Goal: Transaction & Acquisition: Purchase product/service

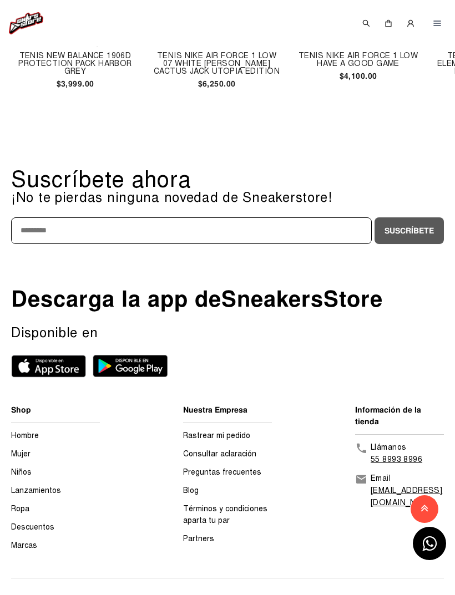
scroll to position [1600, 0]
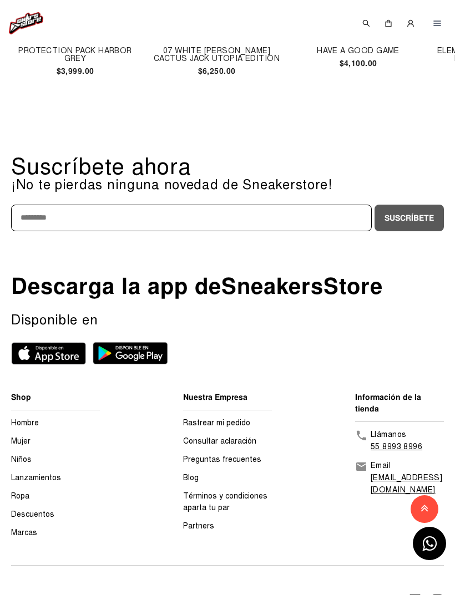
click at [64, 350] on img at bounding box center [48, 353] width 75 height 23
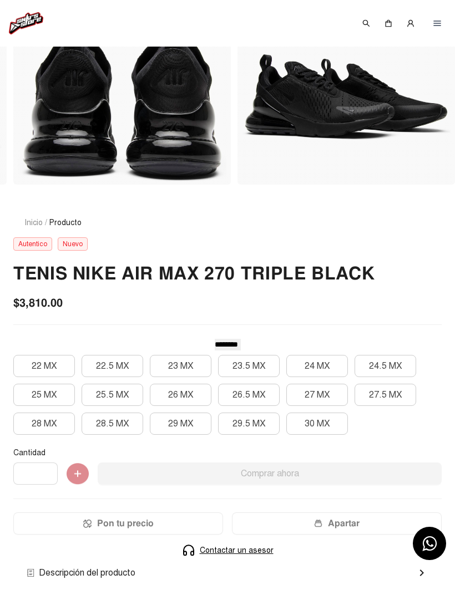
scroll to position [0, 0]
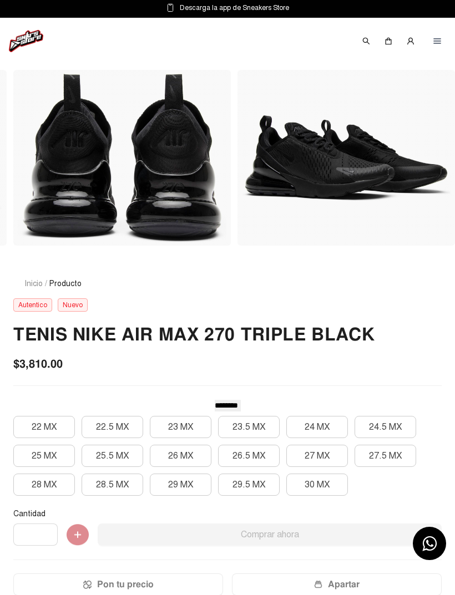
click at [365, 42] on img at bounding box center [365, 41] width 9 height 9
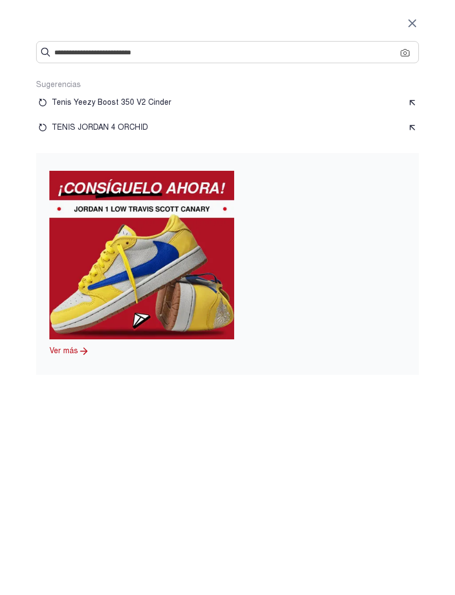
click at [359, 50] on input "text" at bounding box center [227, 53] width 346 height 12
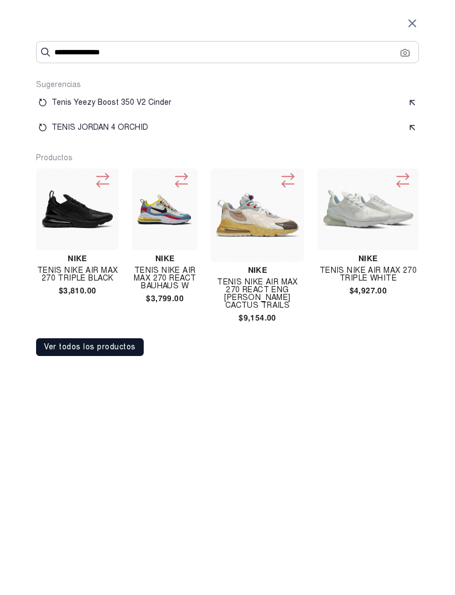
type input "**********"
click at [127, 351] on button "Ver todos los productos" at bounding box center [90, 347] width 108 height 18
click at [123, 344] on button "Ver todos los productos" at bounding box center [90, 347] width 108 height 18
click at [108, 184] on icon at bounding box center [102, 180] width 12 height 13
click at [98, 229] on img at bounding box center [77, 209] width 74 height 39
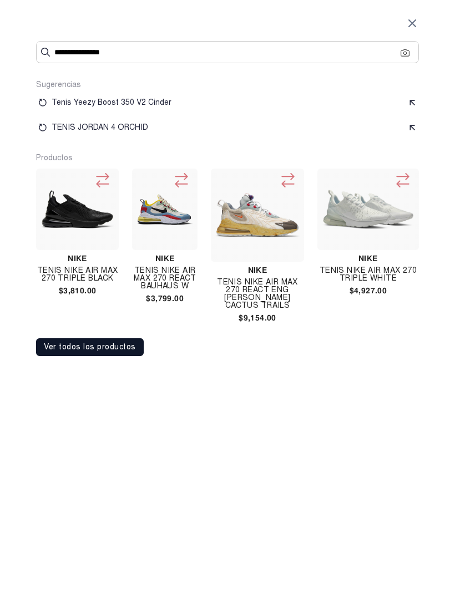
click at [104, 257] on h4 "Nike" at bounding box center [77, 258] width 83 height 8
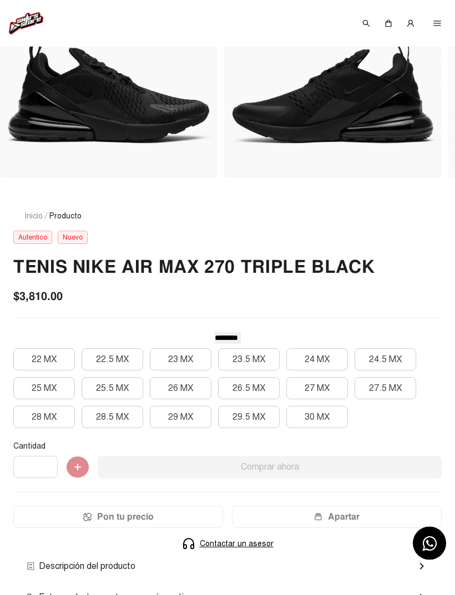
scroll to position [68, 0]
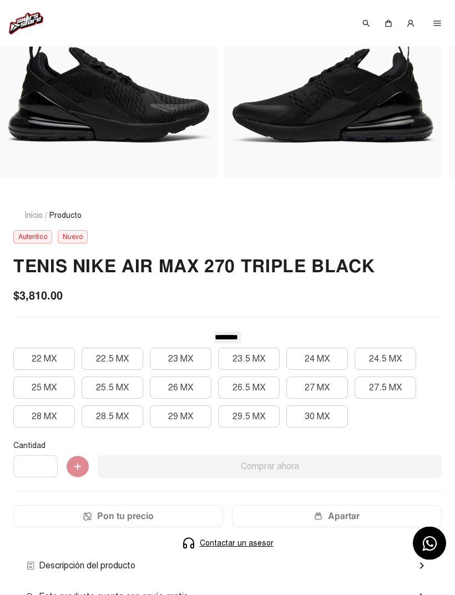
click at [195, 390] on button "26 MX" at bounding box center [181, 388] width 62 height 22
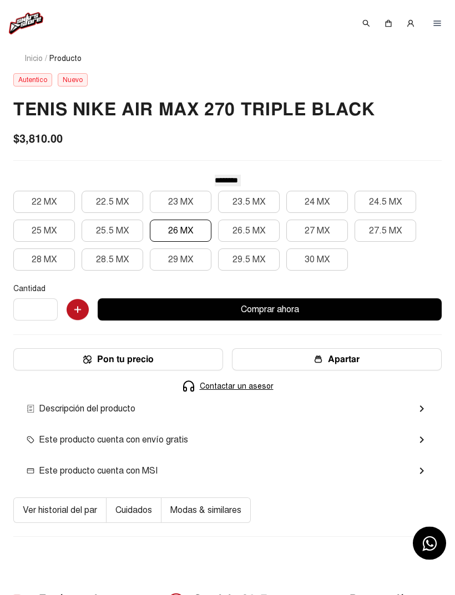
scroll to position [226, 0]
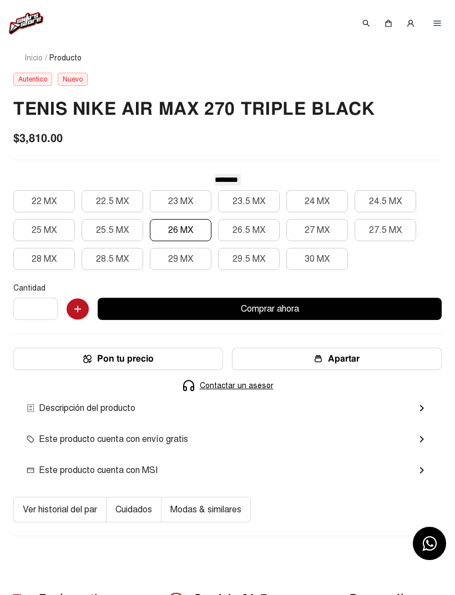
click at [422, 469] on mat-icon "chevron_right" at bounding box center [421, 469] width 13 height 13
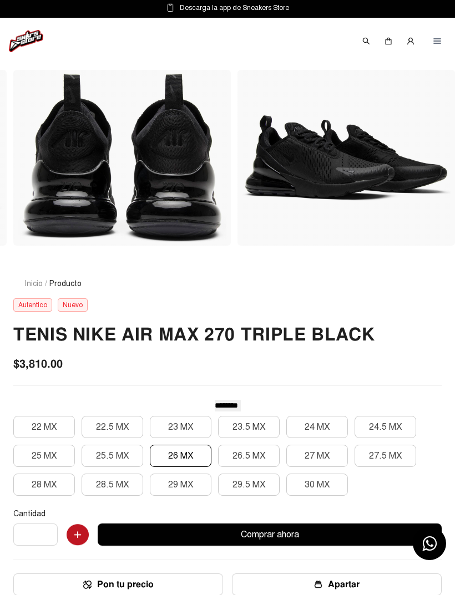
scroll to position [0, 435]
click at [389, 201] on img at bounding box center [346, 157] width 208 height 89
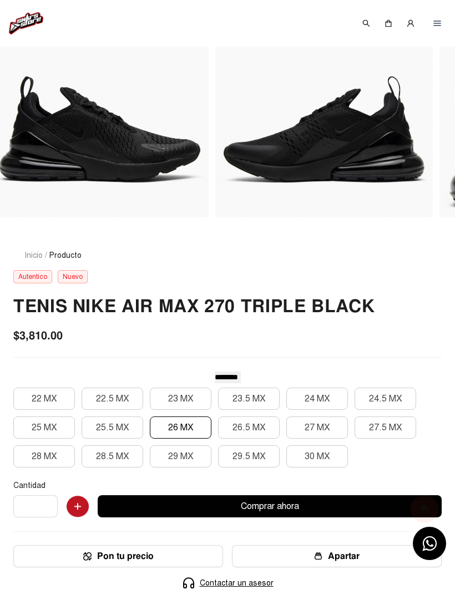
scroll to position [0, 0]
